Goal: Communication & Community: Participate in discussion

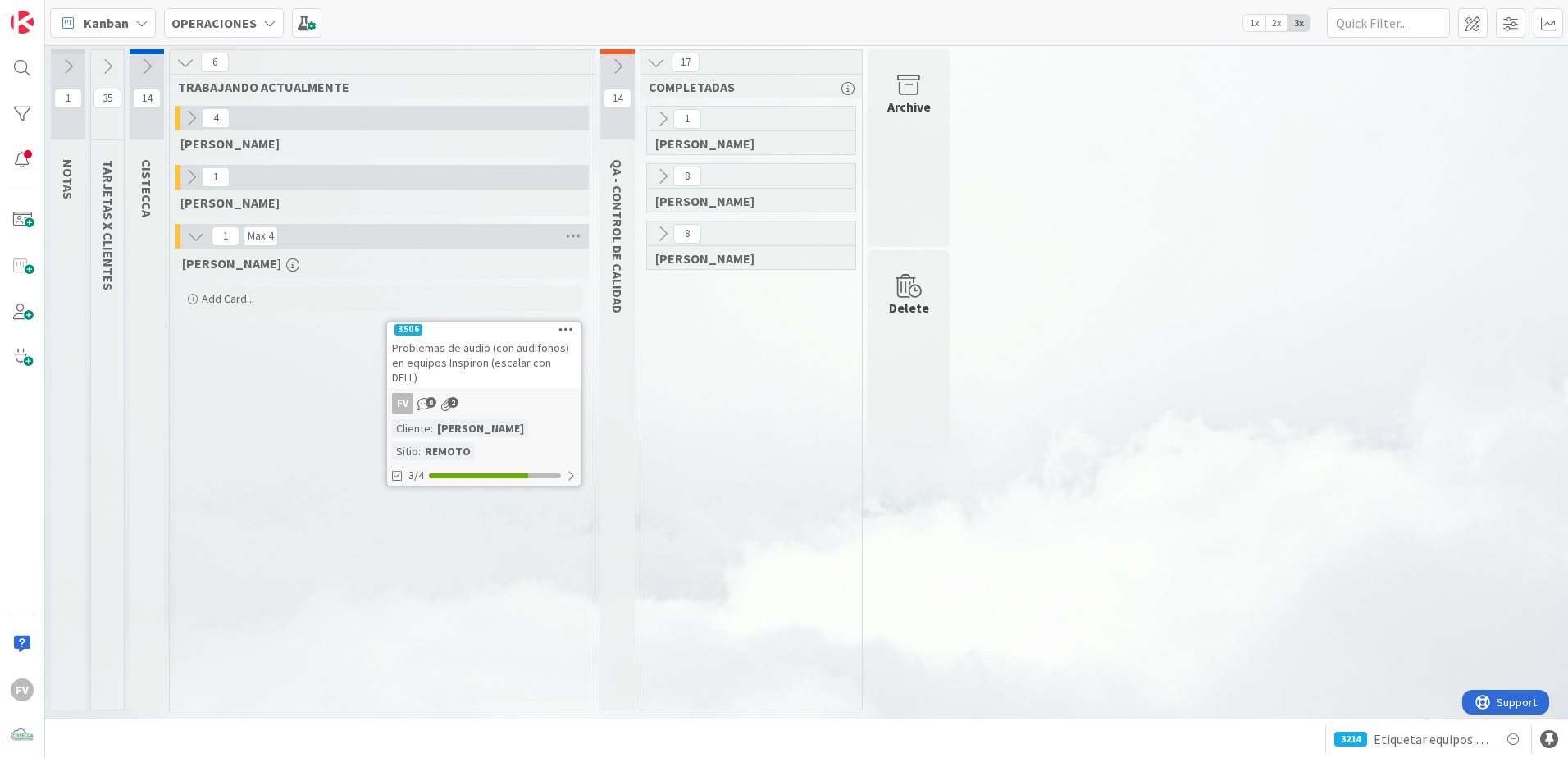
drag, startPoint x: 1158, startPoint y: 361, endPoint x: 883, endPoint y: 581, distance: 352.2
click at [883, 581] on div "Archive Delete" at bounding box center [908, 383] width 87 height 669
click at [1548, 357] on div "1 NOTAS 35 TARJETAS X CLIENTES 14 CISTECCA 6 TRABAJANDO ACTUALMENTE 4 [PERSON_N…" at bounding box center [806, 383] width 1516 height 669
click at [196, 124] on icon at bounding box center [191, 118] width 18 height 18
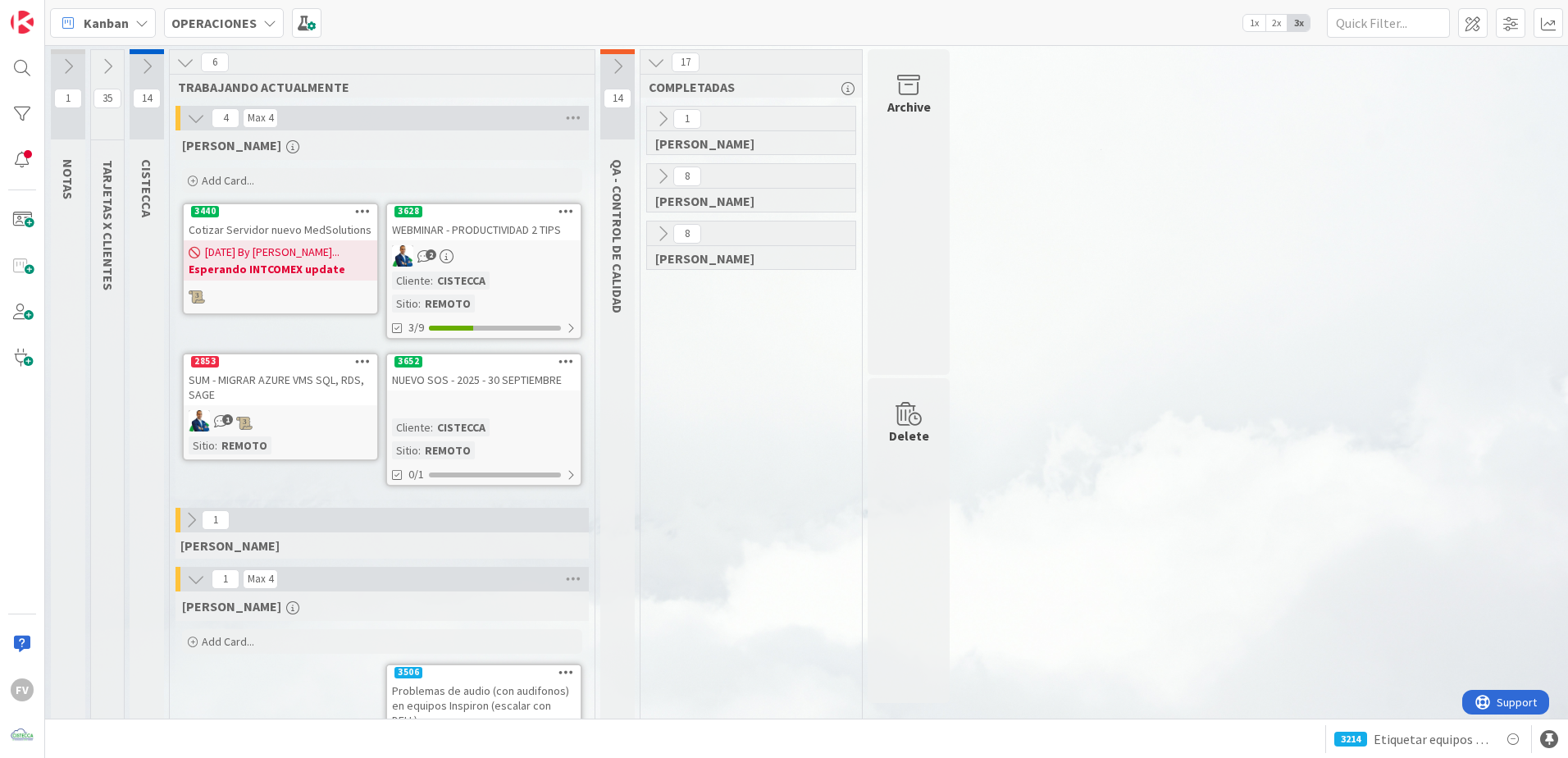
click at [475, 441] on div "REMOTO" at bounding box center [447, 450] width 54 height 18
click at [467, 236] on div "WEBMINAR - PRODUCTIVIDAD 2 TIPS" at bounding box center [484, 230] width 193 height 21
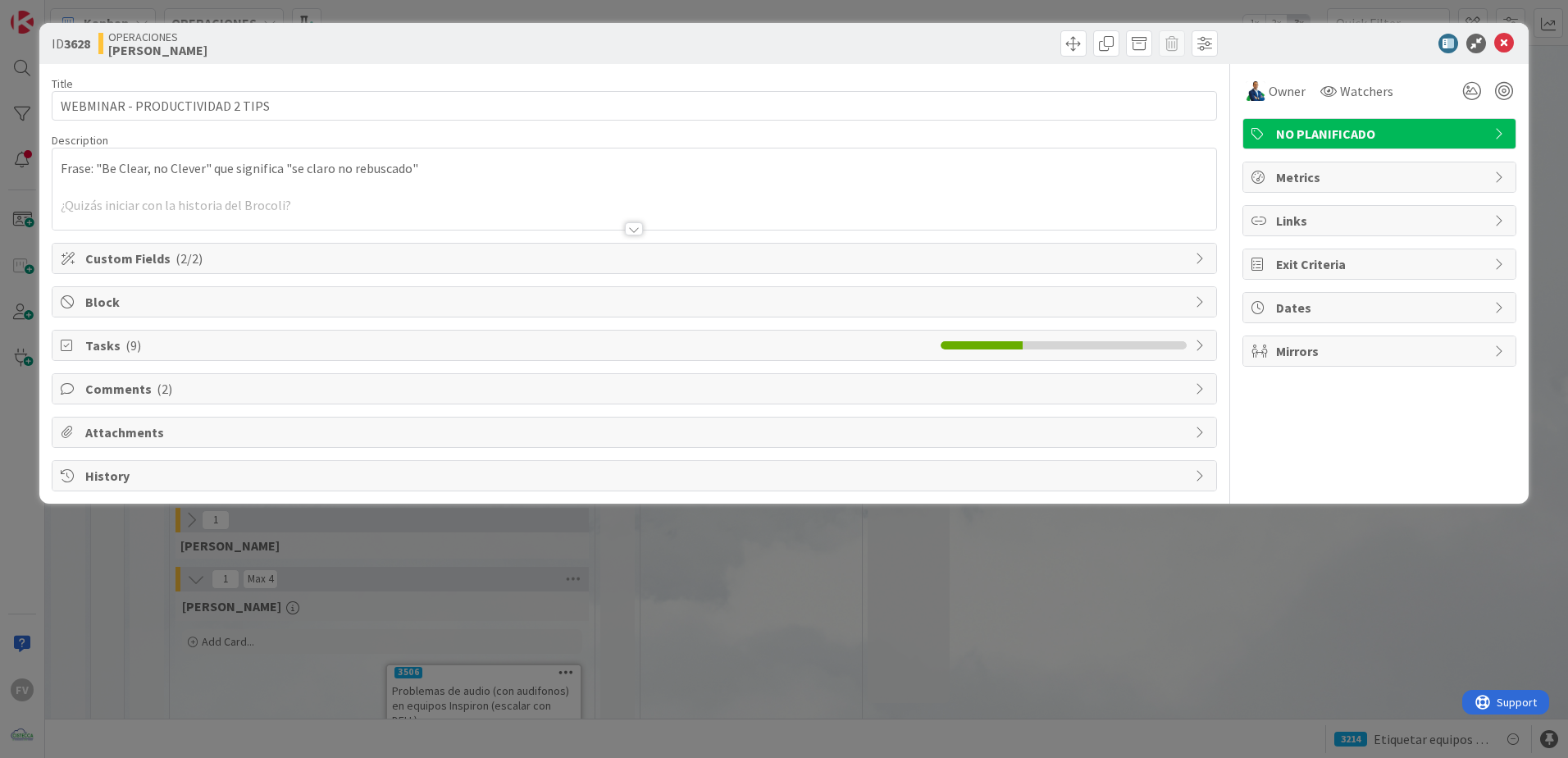
click at [151, 394] on span "Comments ( 2 )" at bounding box center [635, 388] width 1101 height 20
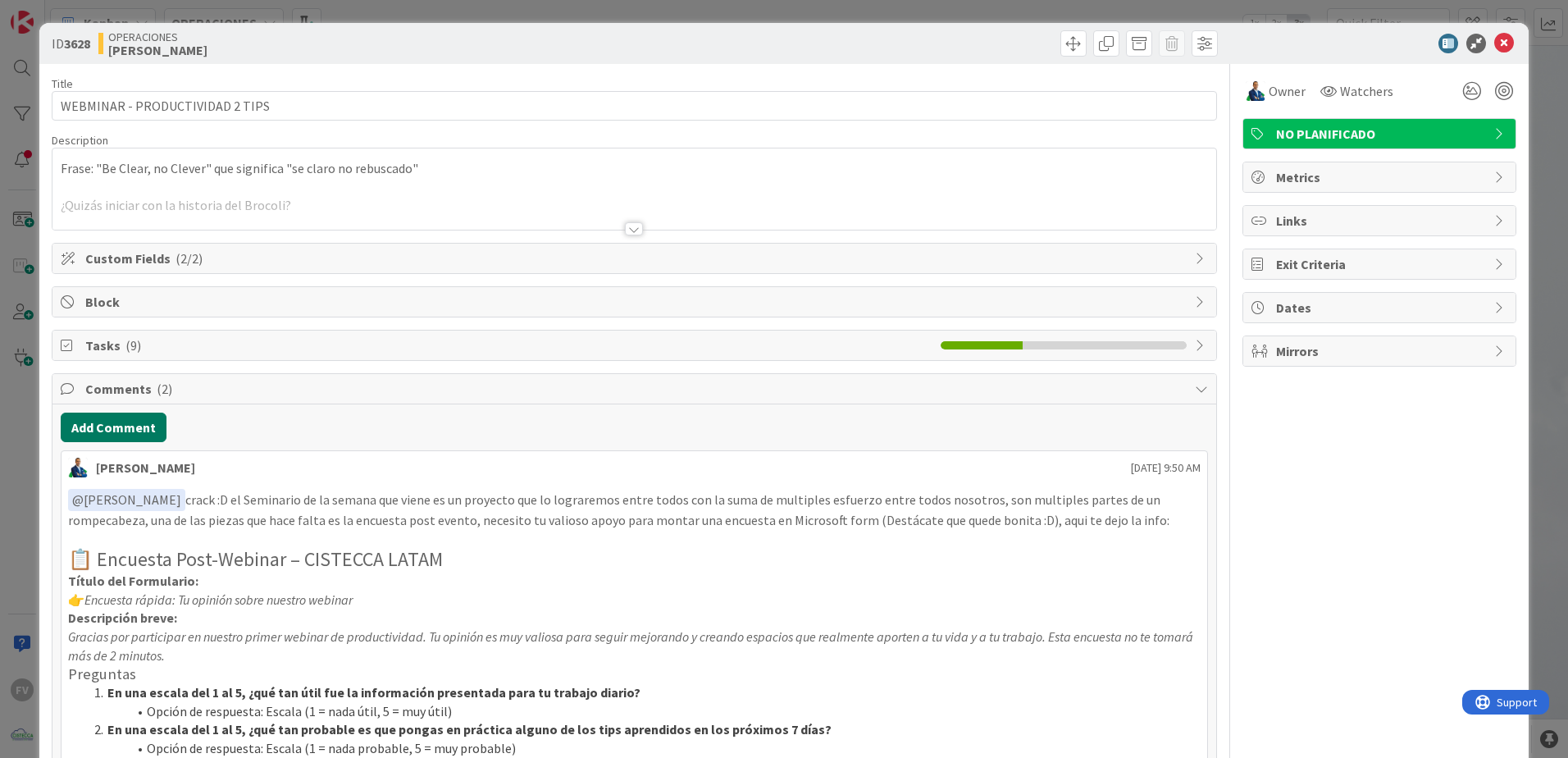
click at [120, 434] on button "Add Comment" at bounding box center [113, 427] width 105 height 29
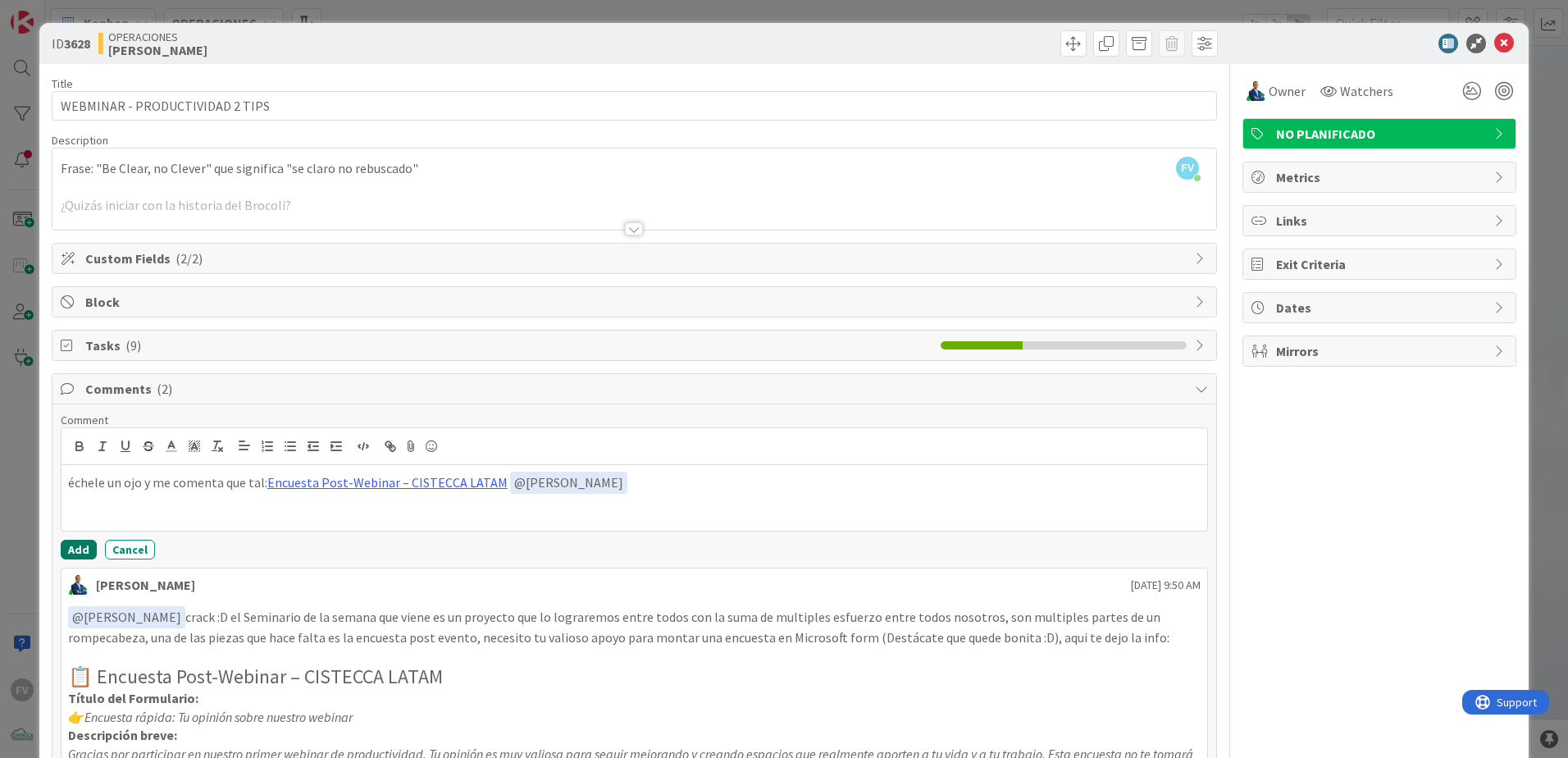
click at [84, 552] on button "Add" at bounding box center [78, 549] width 36 height 20
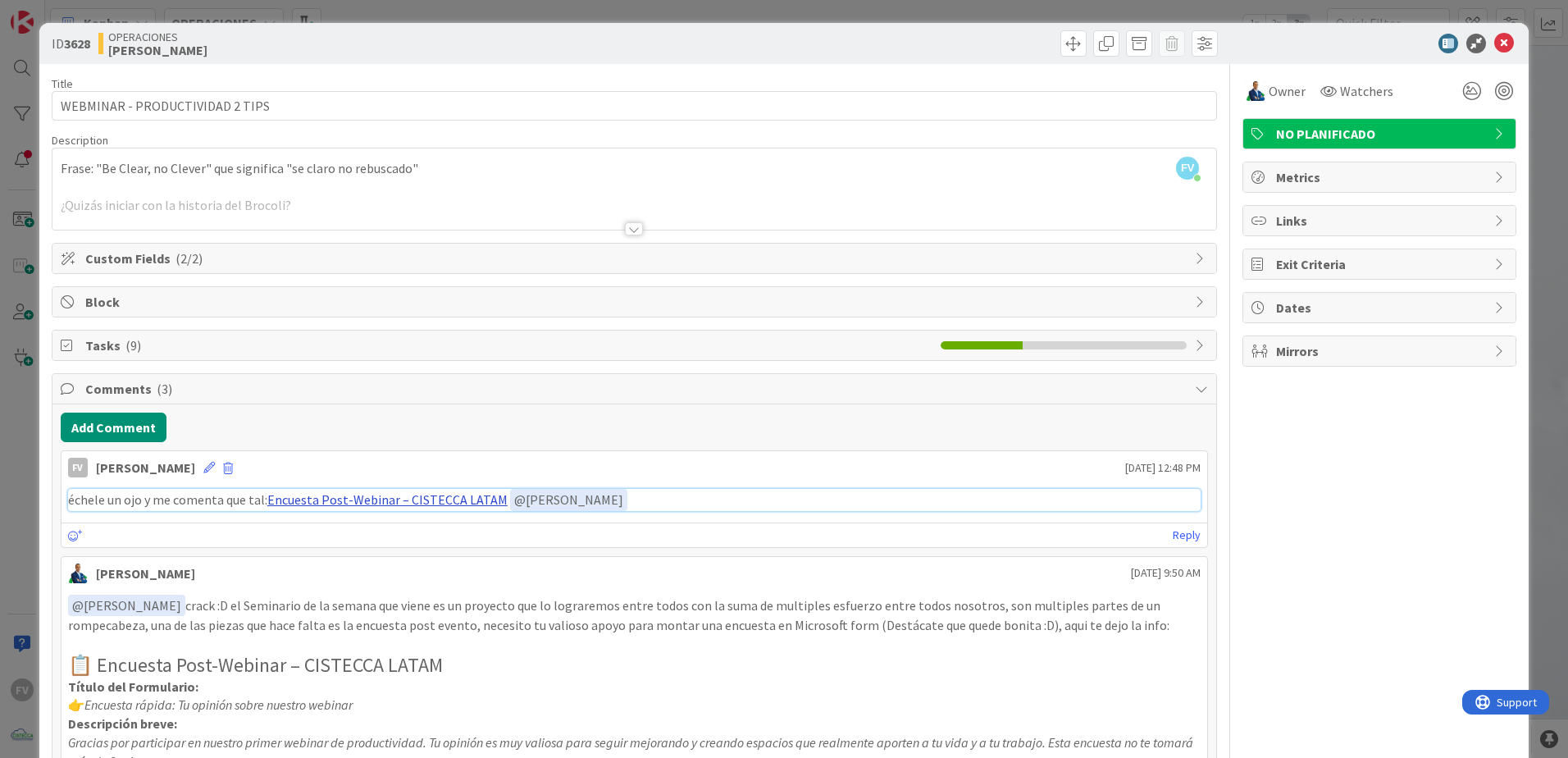
click at [348, 502] on link "Encuesta Post-Webinar – CISTECCA LATAM" at bounding box center [387, 499] width 240 height 17
drag, startPoint x: 1278, startPoint y: 419, endPoint x: 1262, endPoint y: 437, distance: 24.1
click at [1276, 423] on div "Owner Watchers NO PLANIFICADO Metrics Links Exit Criteria Dates Mirrors" at bounding box center [1379, 708] width 274 height 1288
click at [703, 16] on div "ID 3628 OPERACIONES [PERSON_NAME] Title 31 / 128 WEBMINAR - PRODUCTIVIDAD 2 TIP…" at bounding box center [784, 379] width 1568 height 758
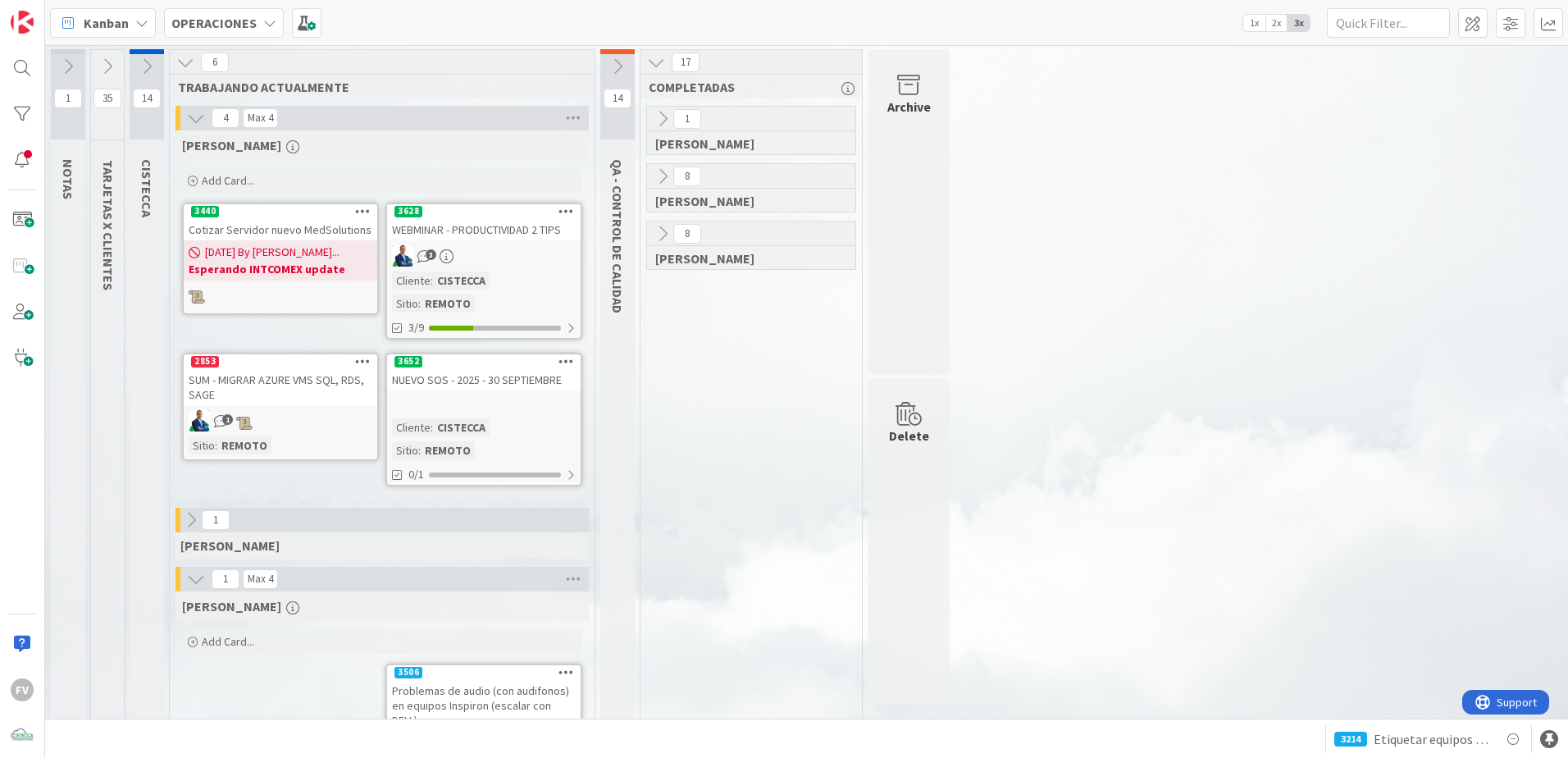
click at [801, 415] on div "1 [PERSON_NAME] 8 [PERSON_NAME] 8 [PERSON_NAME]" at bounding box center [751, 478] width 215 height 745
drag, startPoint x: 617, startPoint y: 314, endPoint x: 621, endPoint y: 138, distance: 176.0
click at [621, 138] on div "14 QA - CONTROL DE CALIDAD" at bounding box center [616, 450] width 34 height 803
drag, startPoint x: 621, startPoint y: 138, endPoint x: 733, endPoint y: 322, distance: 215.4
click at [741, 328] on div "1 [PERSON_NAME] 8 [PERSON_NAME] 8 [PERSON_NAME]" at bounding box center [751, 478] width 215 height 745
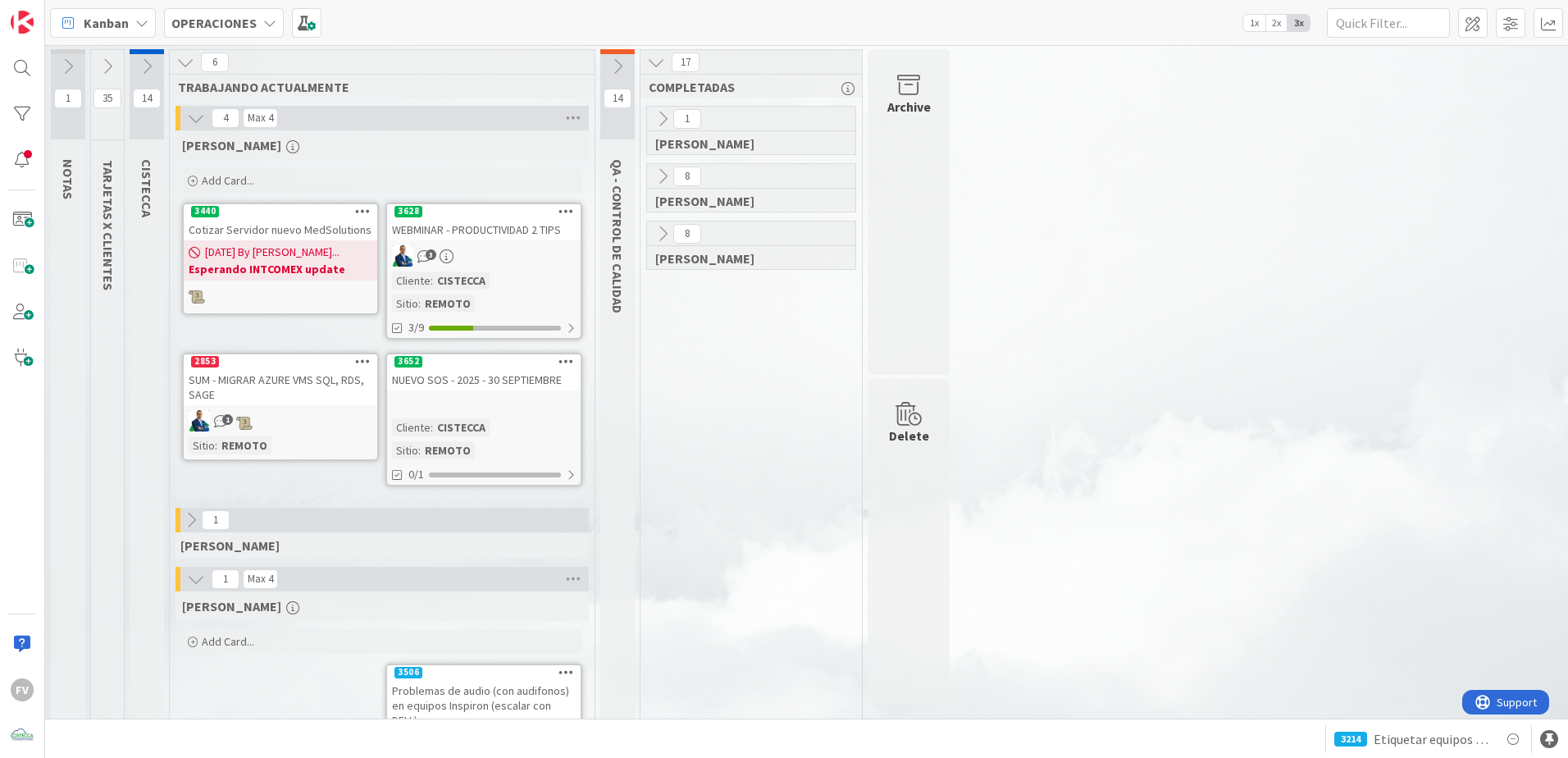
click at [621, 188] on span "QA - CONTROL DE CALIDAD" at bounding box center [617, 236] width 17 height 154
click at [609, 168] on span "QA - CONTROL DE CALIDAD" at bounding box center [617, 236] width 17 height 154
drag, startPoint x: 611, startPoint y: 164, endPoint x: 628, endPoint y: 296, distance: 133.1
click at [628, 297] on div "QA - CONTROL DE CALIDAD" at bounding box center [619, 236] width 39 height 171
drag, startPoint x: 628, startPoint y: 296, endPoint x: 600, endPoint y: 204, distance: 96.2
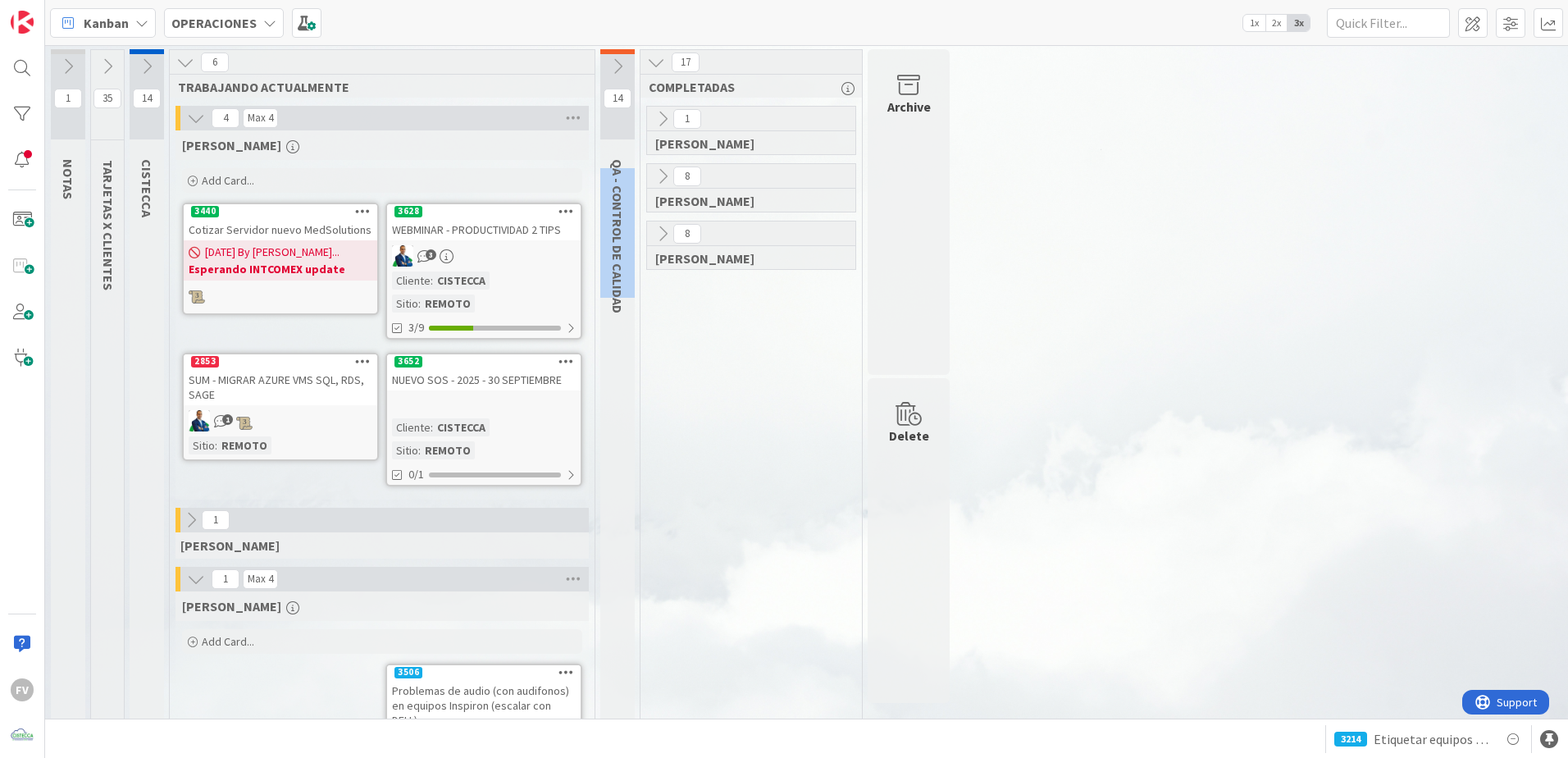
click at [605, 211] on div "QA - CONTROL DE CALIDAD" at bounding box center [619, 236] width 39 height 171
click at [626, 147] on div "14 QA - CONTROL DE CALIDAD" at bounding box center [616, 450] width 34 height 803
click at [1127, 351] on div "1 NOTAS 35 TARJETAS X CLIENTES 14 CISTECCA 6 TRABAJANDO ACTUALMENTE 4 Max 4 [PE…" at bounding box center [806, 455] width 1516 height 812
click at [671, 238] on icon at bounding box center [662, 233] width 18 height 18
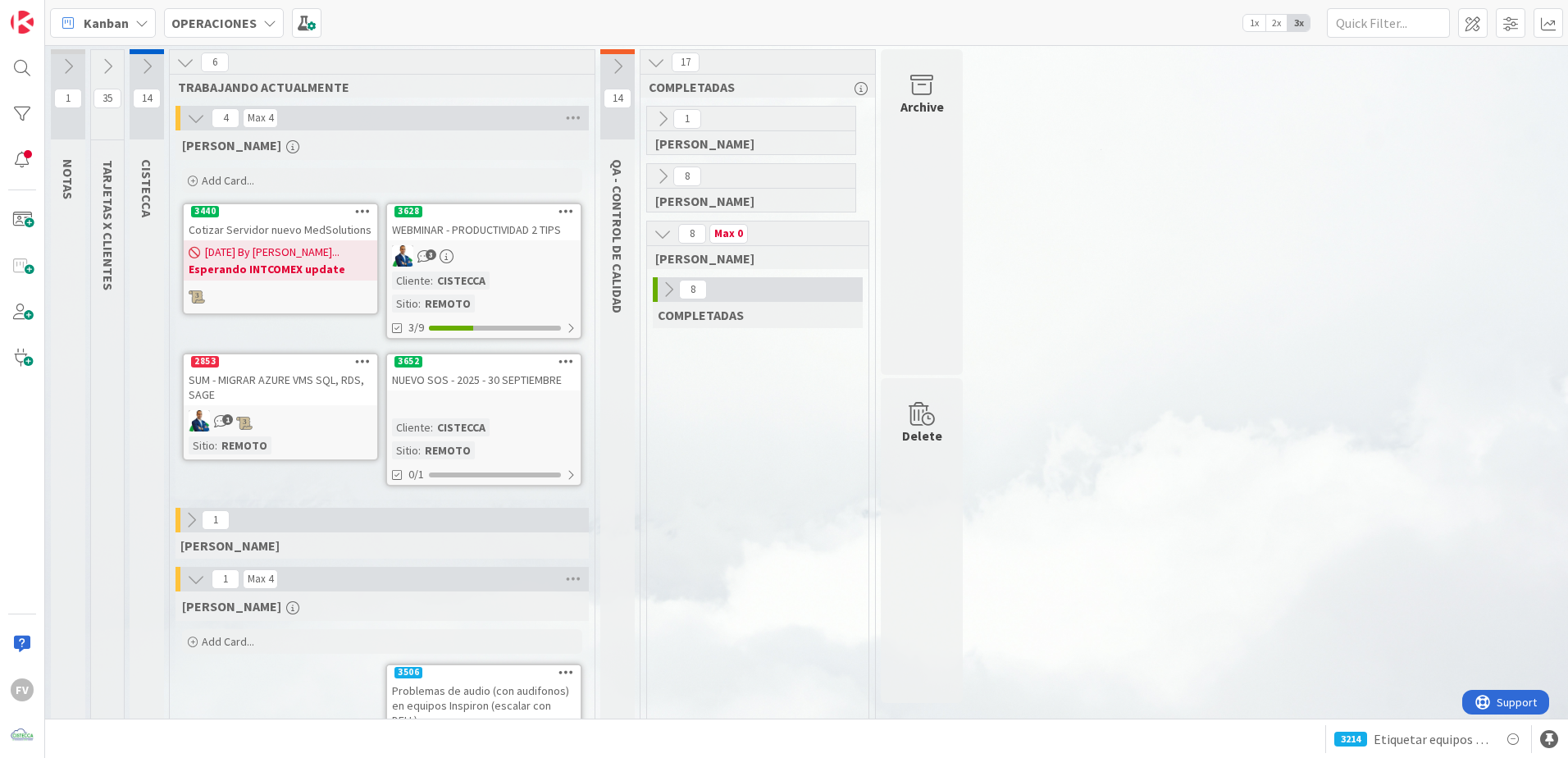
click at [678, 295] on button at bounding box center [668, 290] width 21 height 21
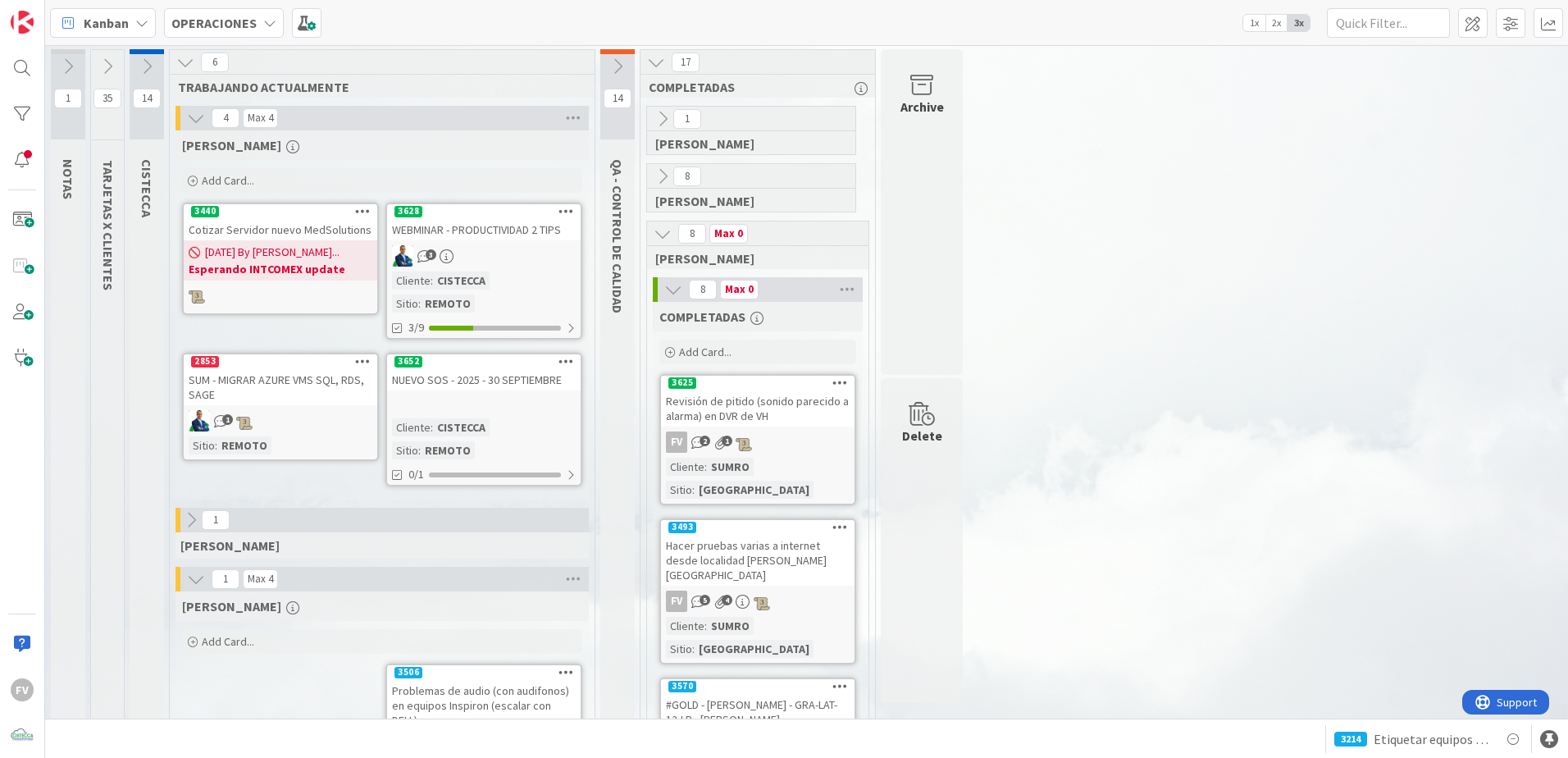
click at [674, 294] on icon at bounding box center [673, 290] width 18 height 18
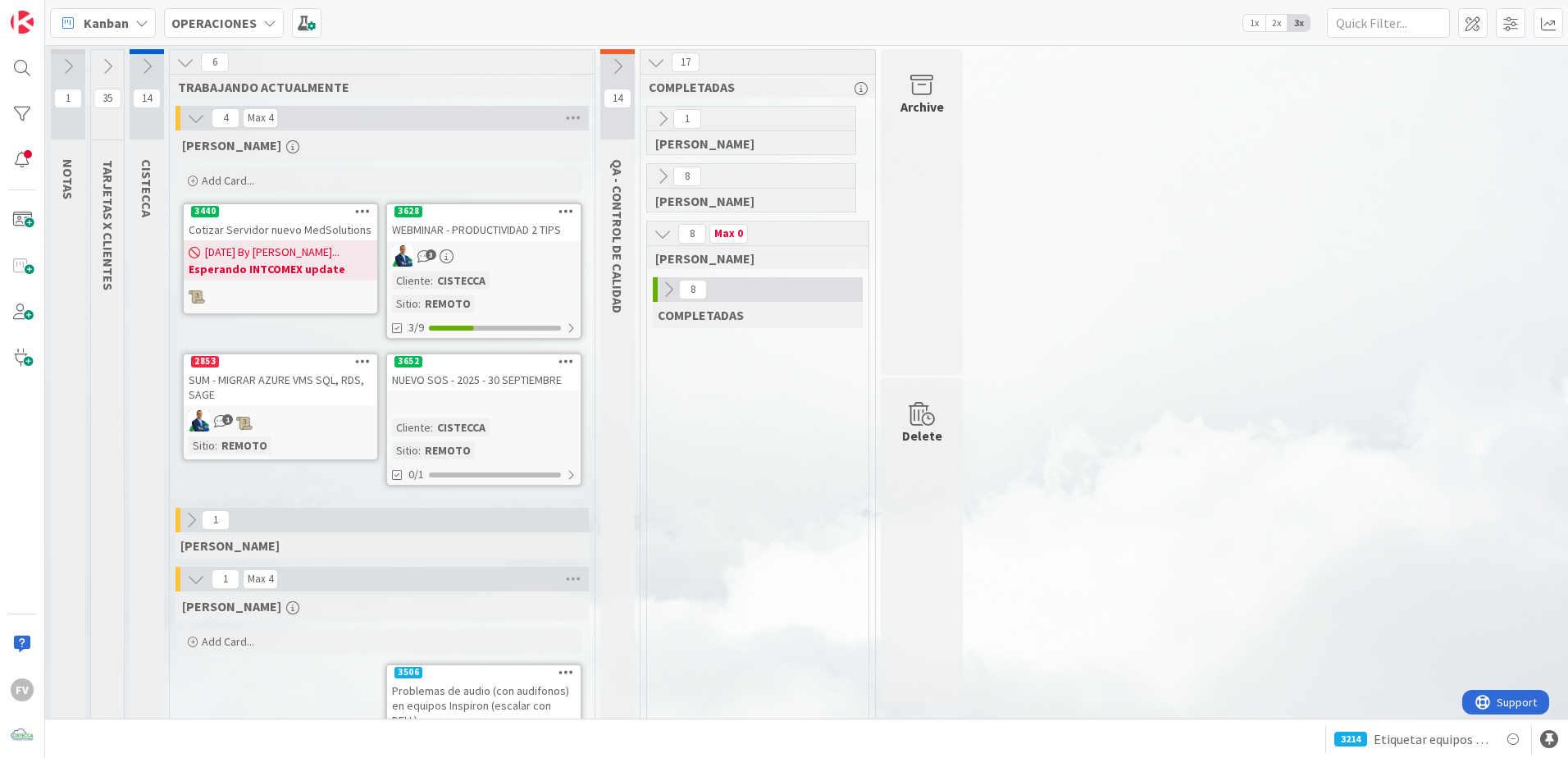
click at [671, 229] on icon at bounding box center [662, 233] width 18 height 18
click at [1512, 737] on icon at bounding box center [1512, 739] width 20 height 20
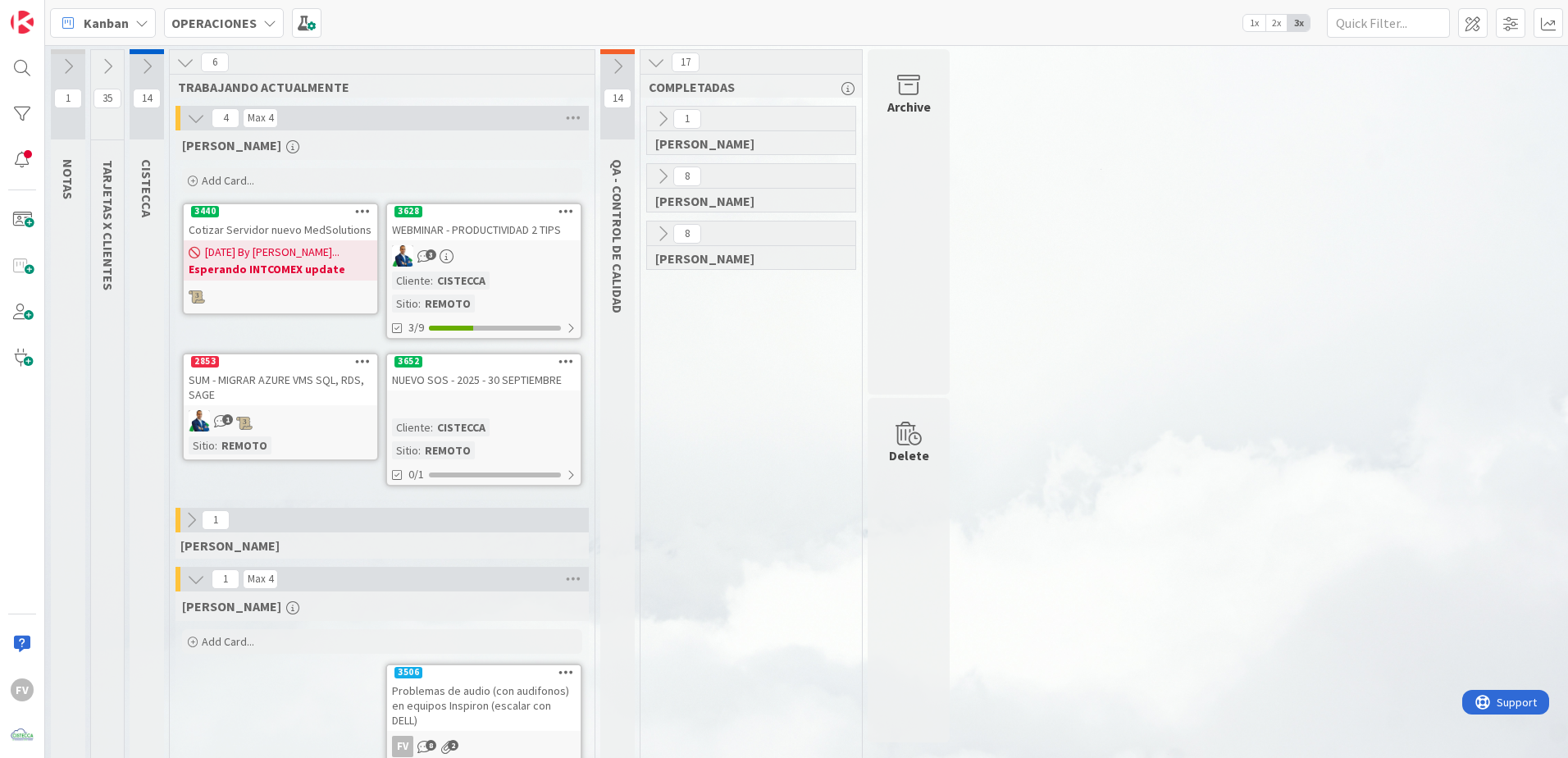
click at [499, 258] on div "3" at bounding box center [484, 256] width 193 height 21
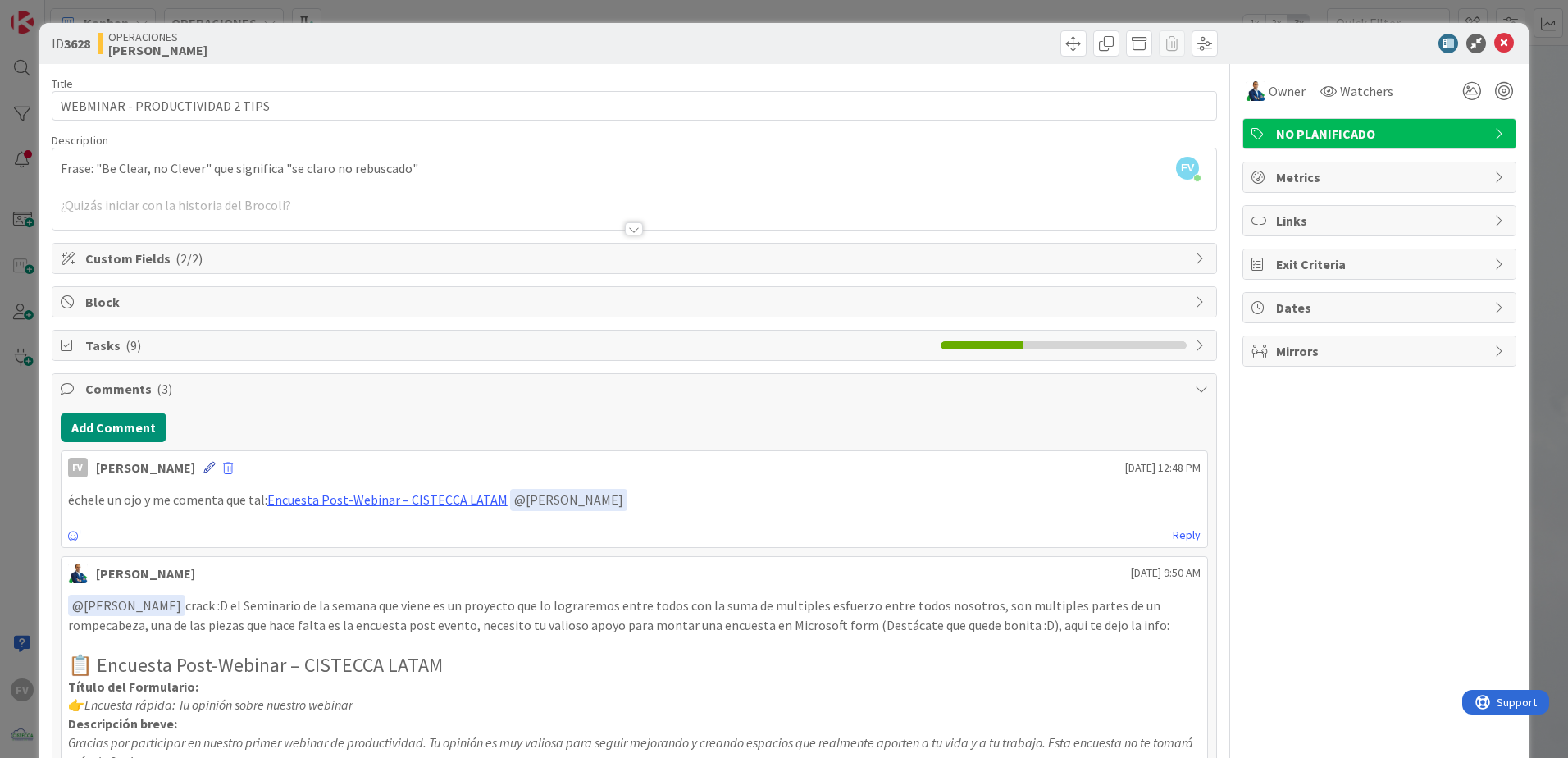
click at [204, 468] on icon at bounding box center [210, 467] width 12 height 12
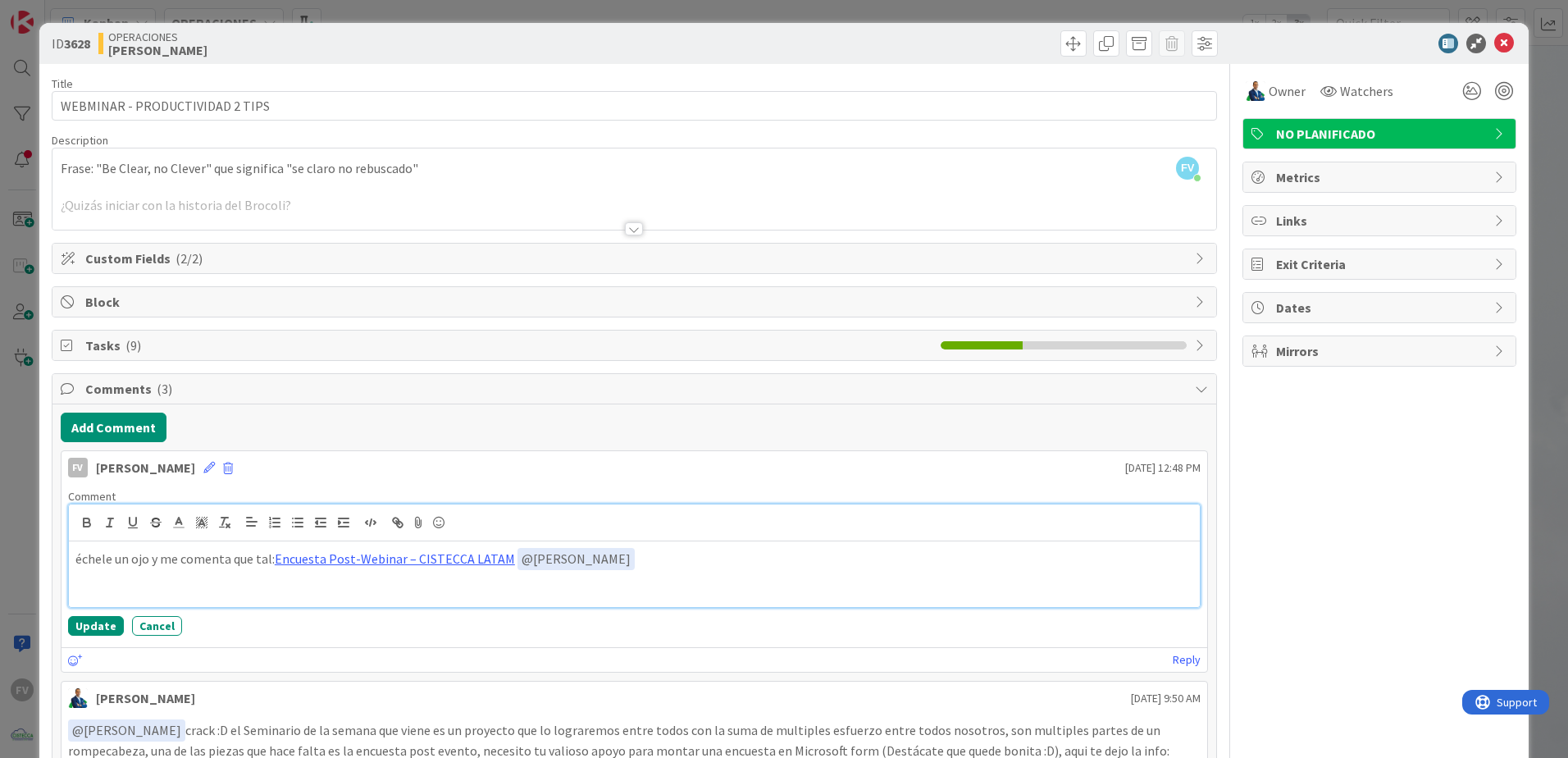
click at [502, 563] on p "échele un ojo y me comenta que tal: Encuesta Post-Webinar – CISTECCA LATAM ﻿ @ …" at bounding box center [634, 559] width 1117 height 22
click at [88, 624] on button "Update" at bounding box center [96, 625] width 56 height 20
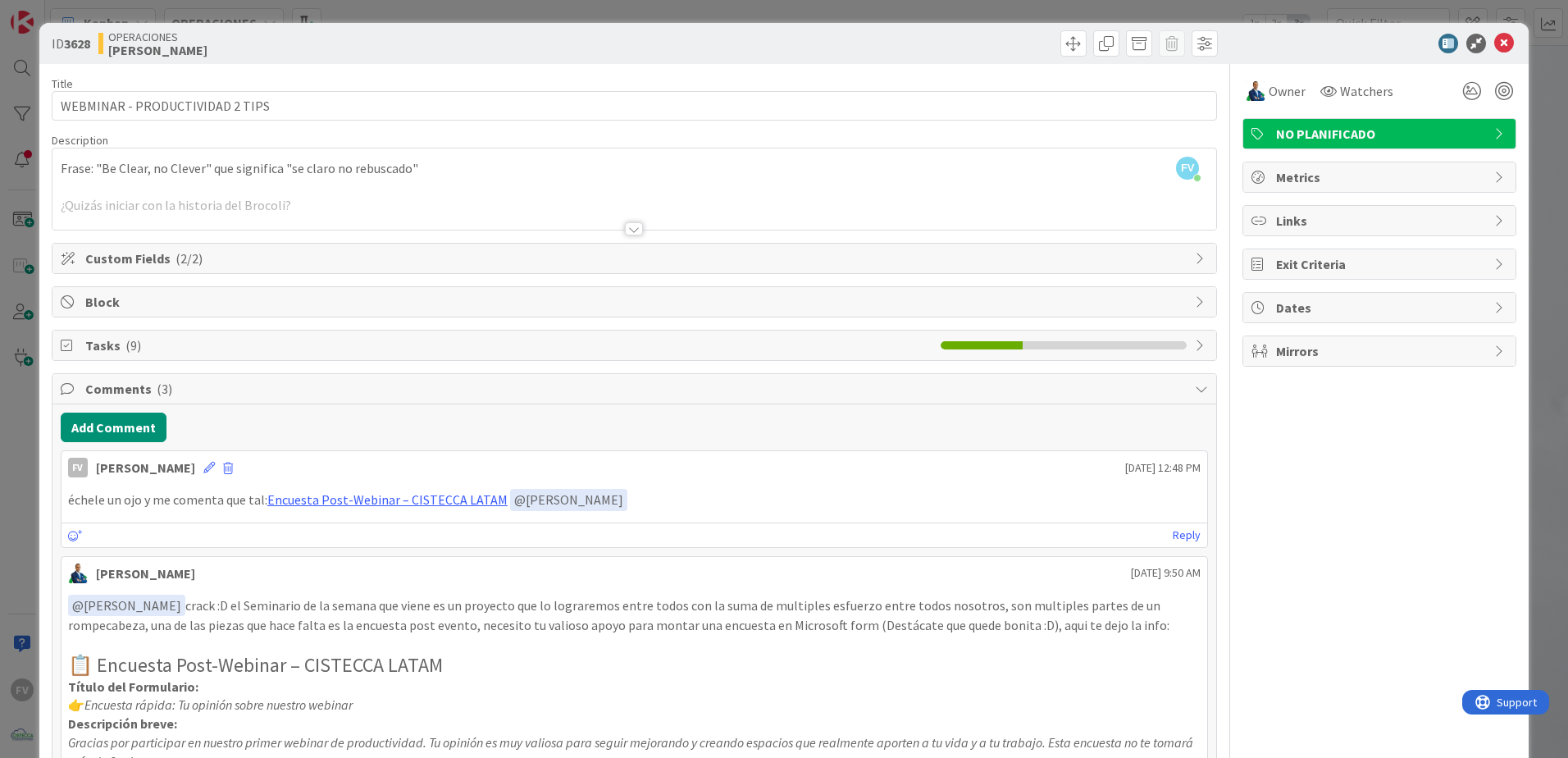
click at [25, 415] on div "ID 3628 OPERACIONES [PERSON_NAME] Title 31 / 128 WEBMINAR - PRODUCTIVIDAD 2 TIP…" at bounding box center [784, 379] width 1568 height 758
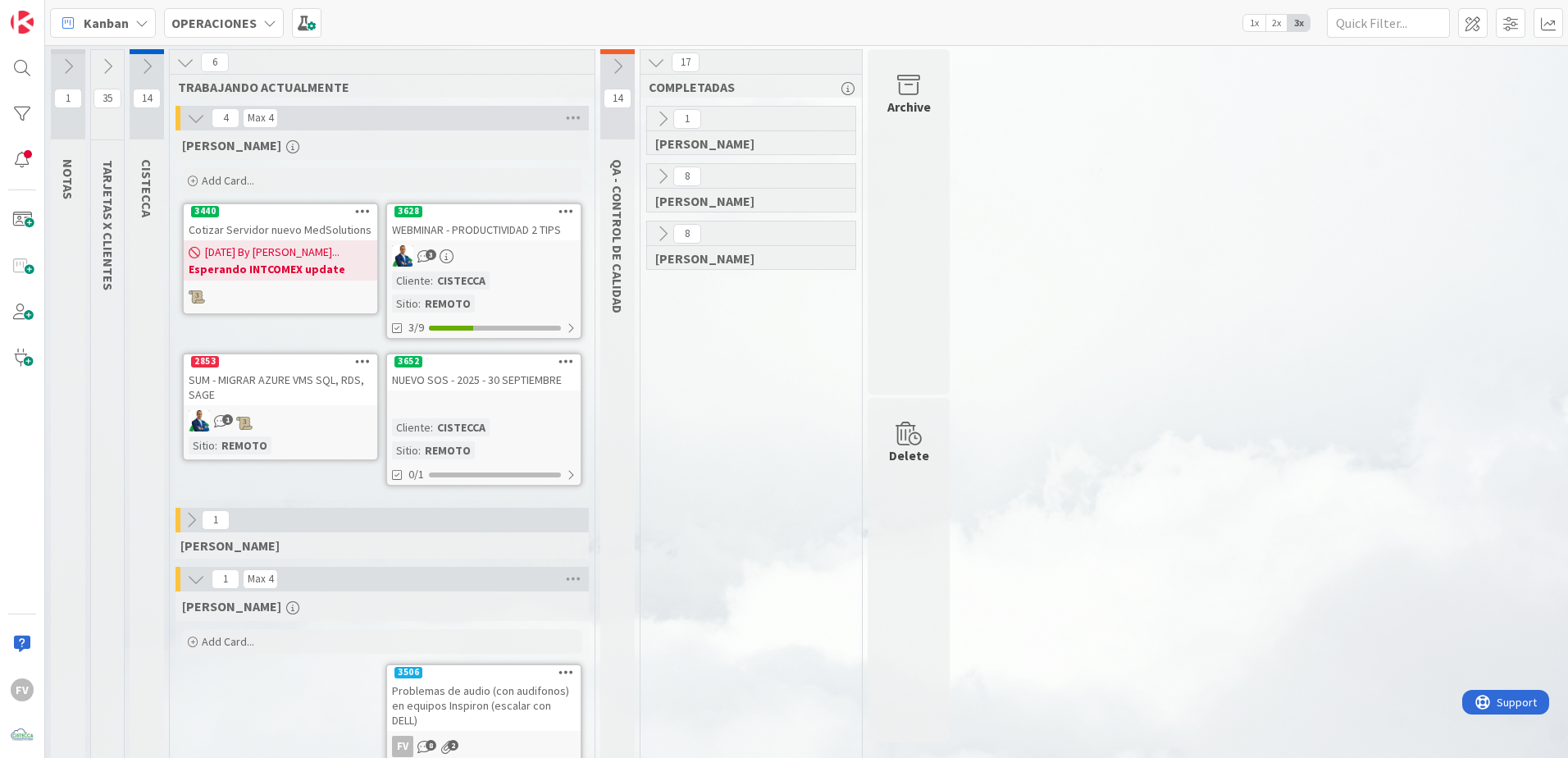
click at [111, 55] on button at bounding box center [107, 65] width 33 height 24
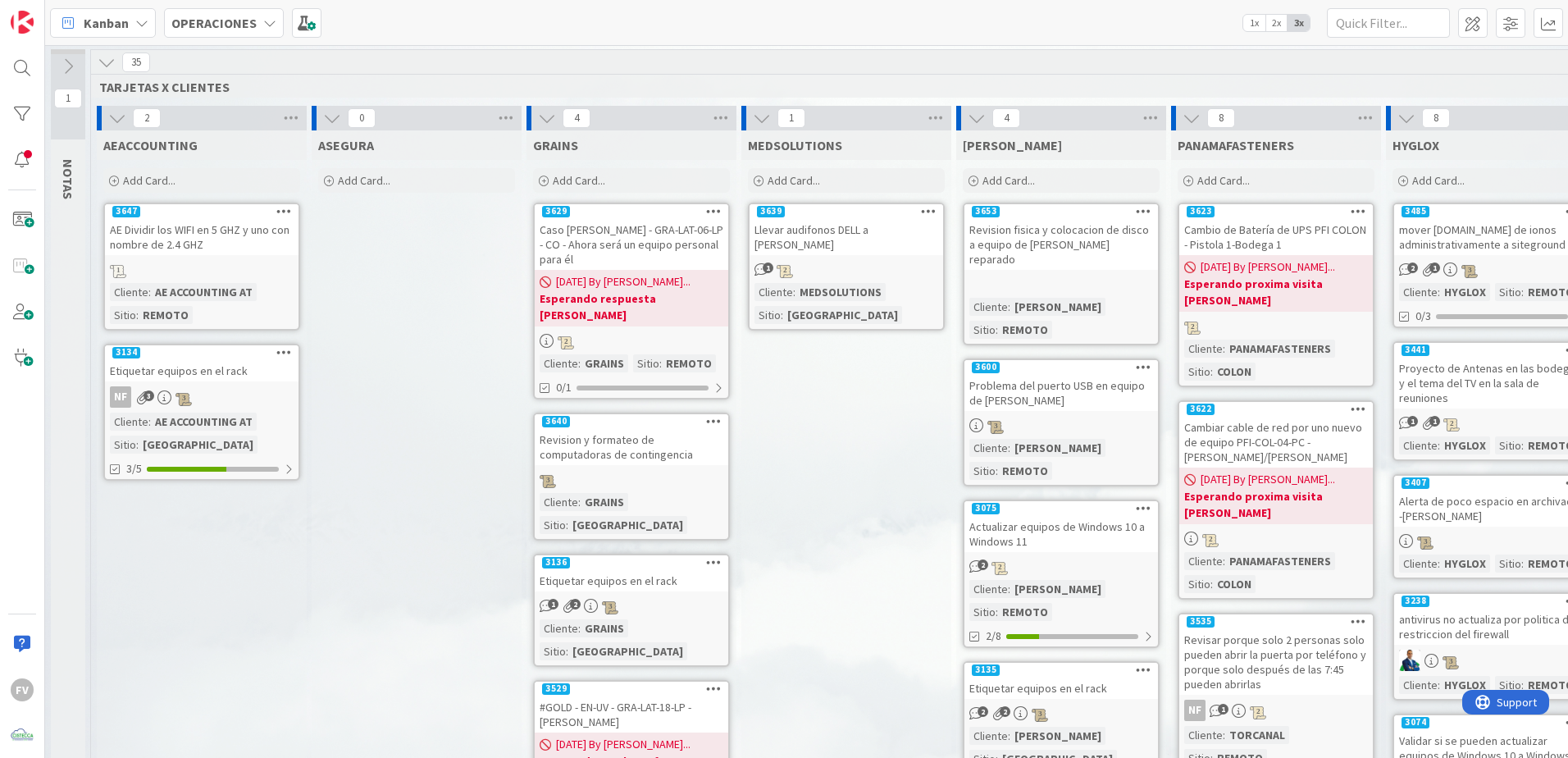
click at [111, 66] on icon at bounding box center [106, 62] width 18 height 18
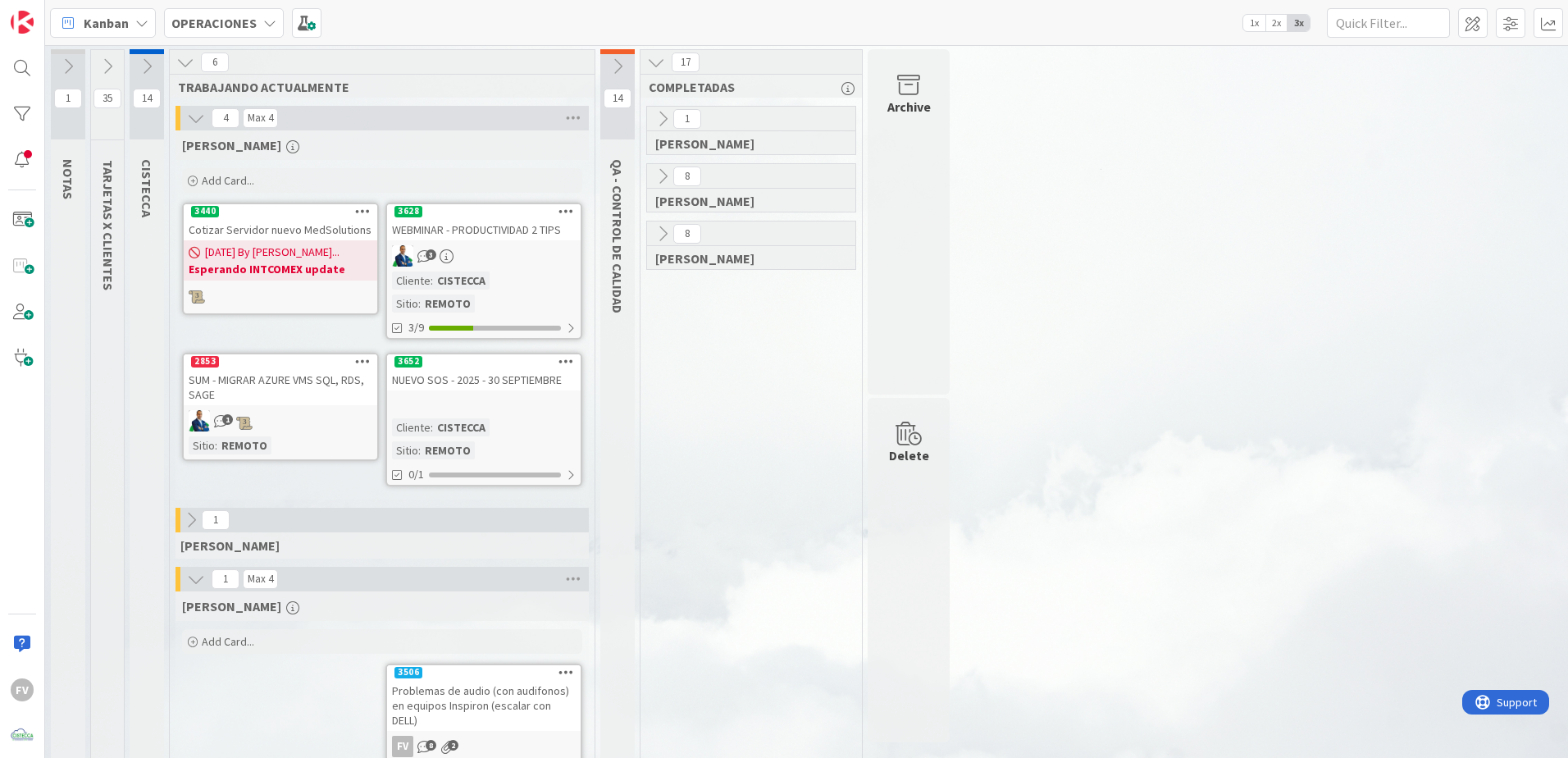
click at [110, 71] on icon at bounding box center [107, 66] width 18 height 18
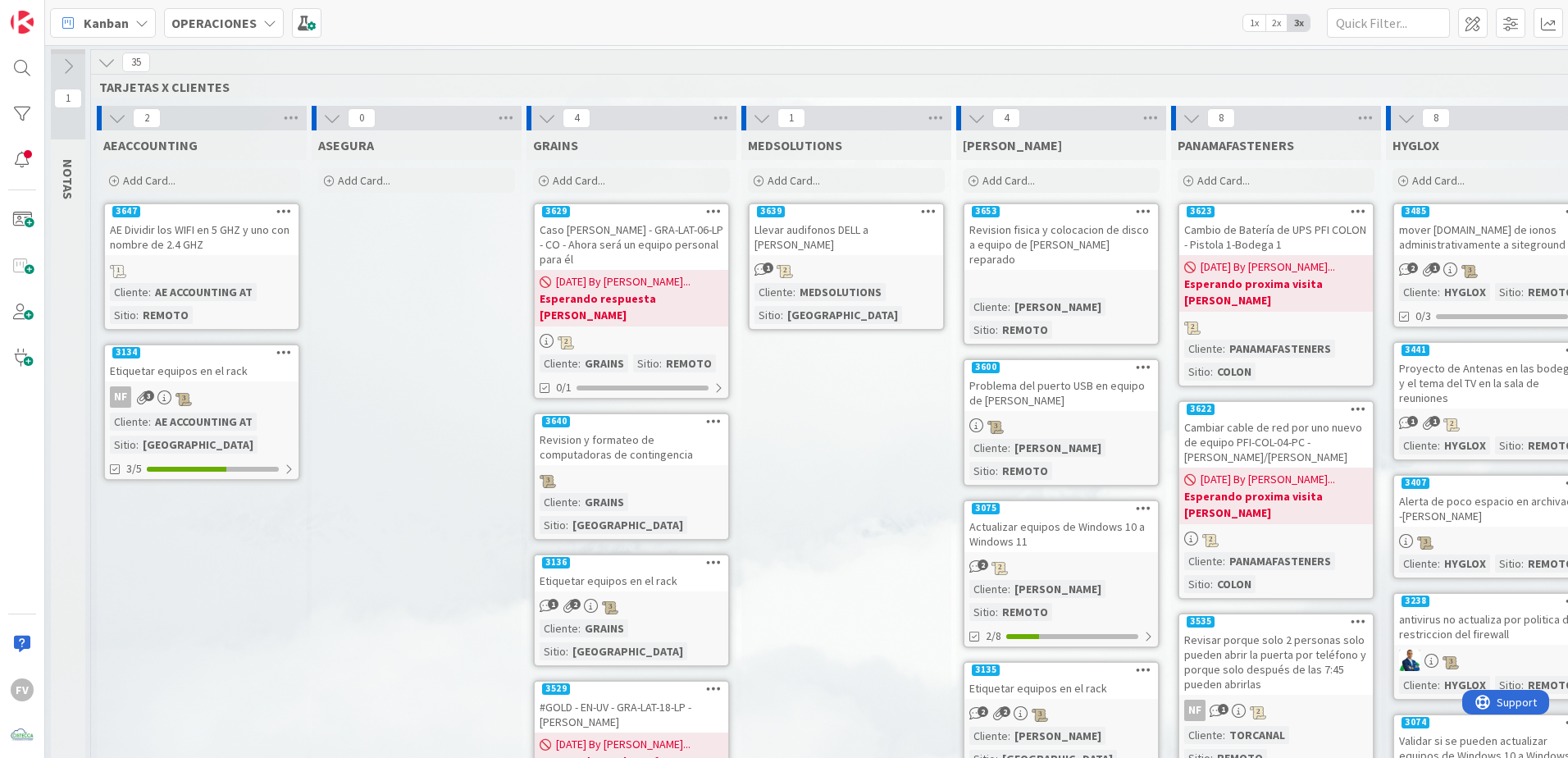
click at [114, 62] on icon at bounding box center [106, 62] width 18 height 18
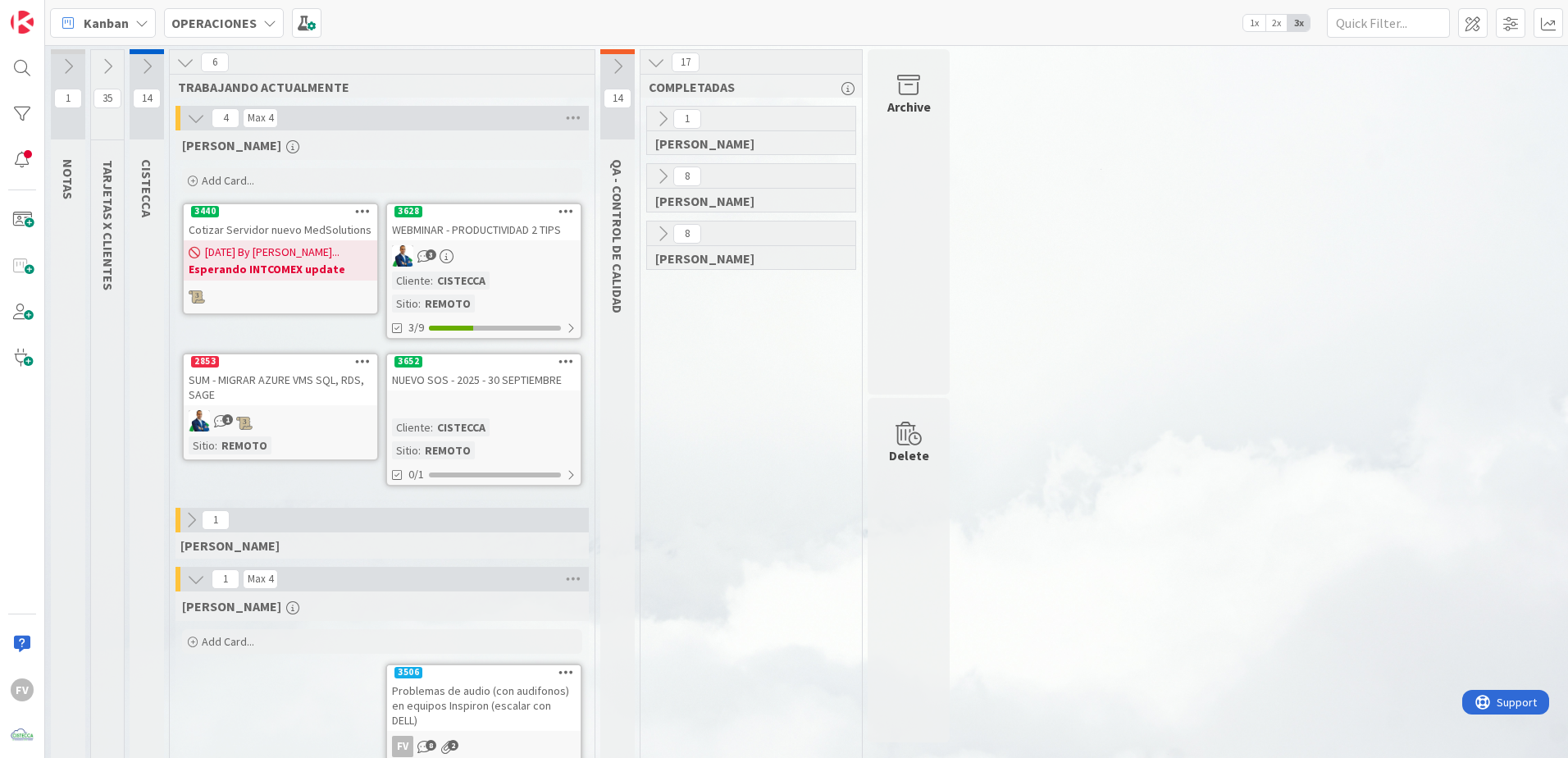
drag, startPoint x: 110, startPoint y: 63, endPoint x: 104, endPoint y: 70, distance: 9.2
click at [104, 70] on icon at bounding box center [107, 66] width 18 height 18
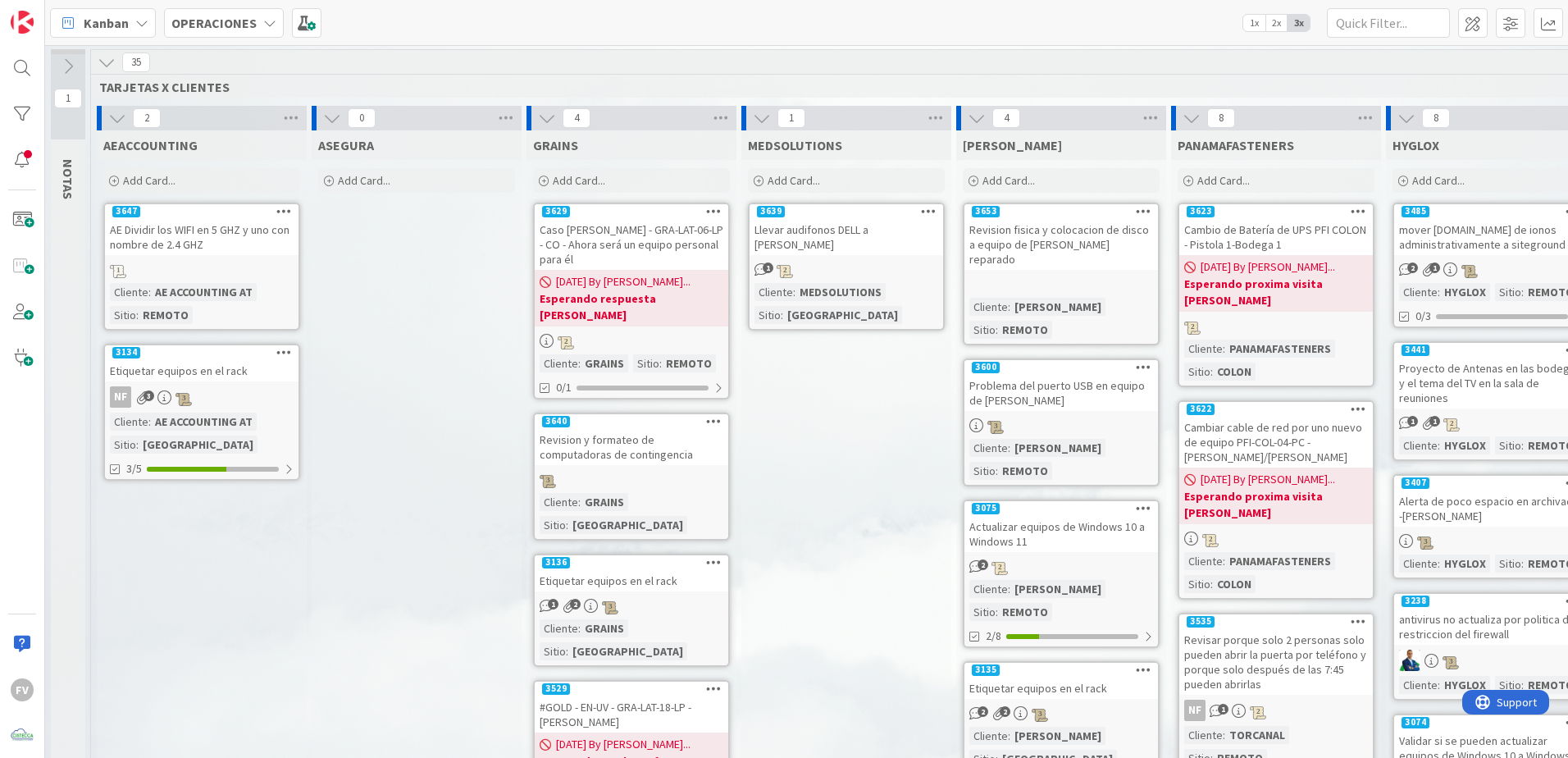
click at [111, 62] on icon at bounding box center [106, 62] width 18 height 18
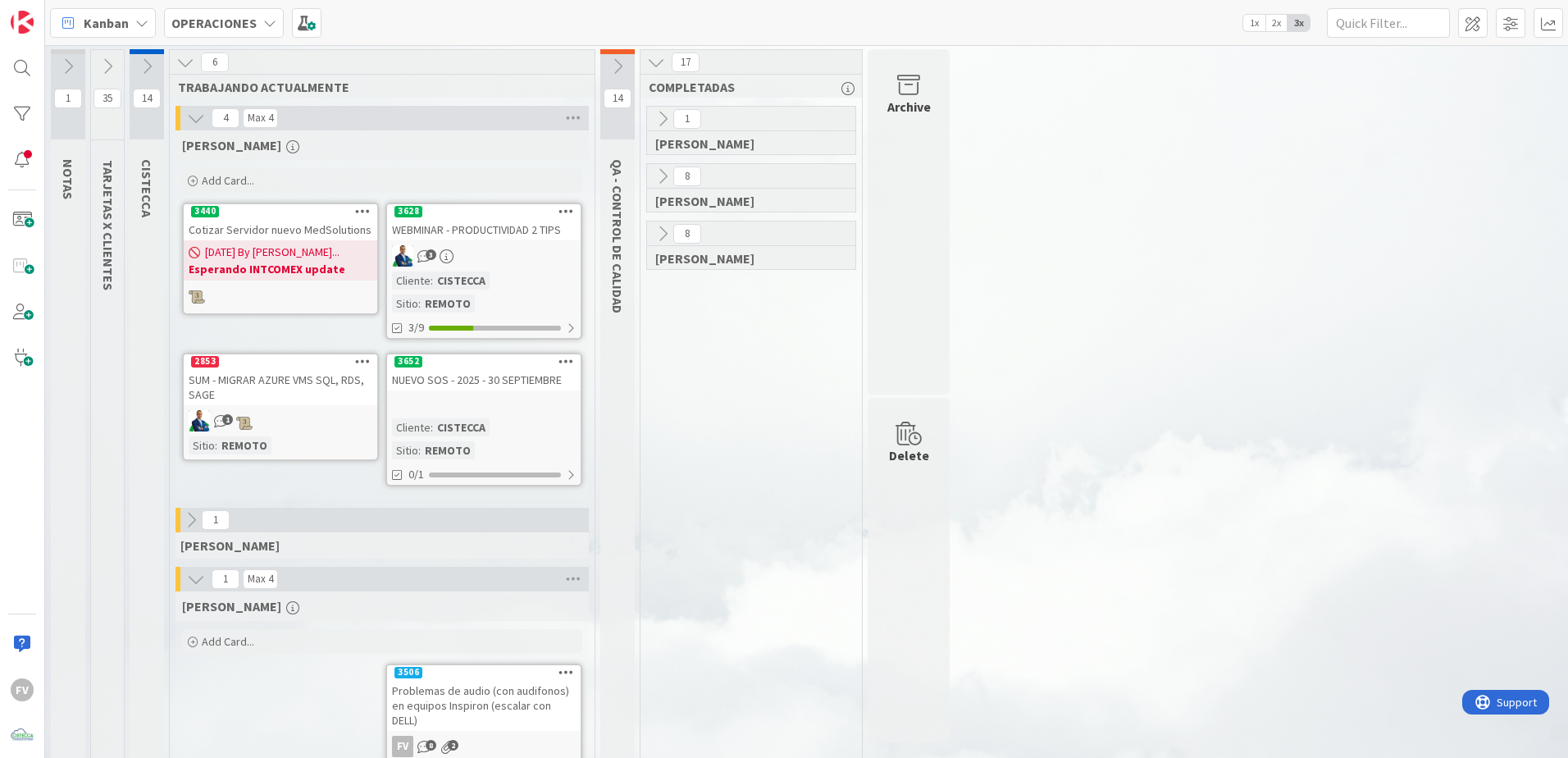
scroll to position [33, 0]
